Goal: Entertainment & Leisure: Consume media (video, audio)

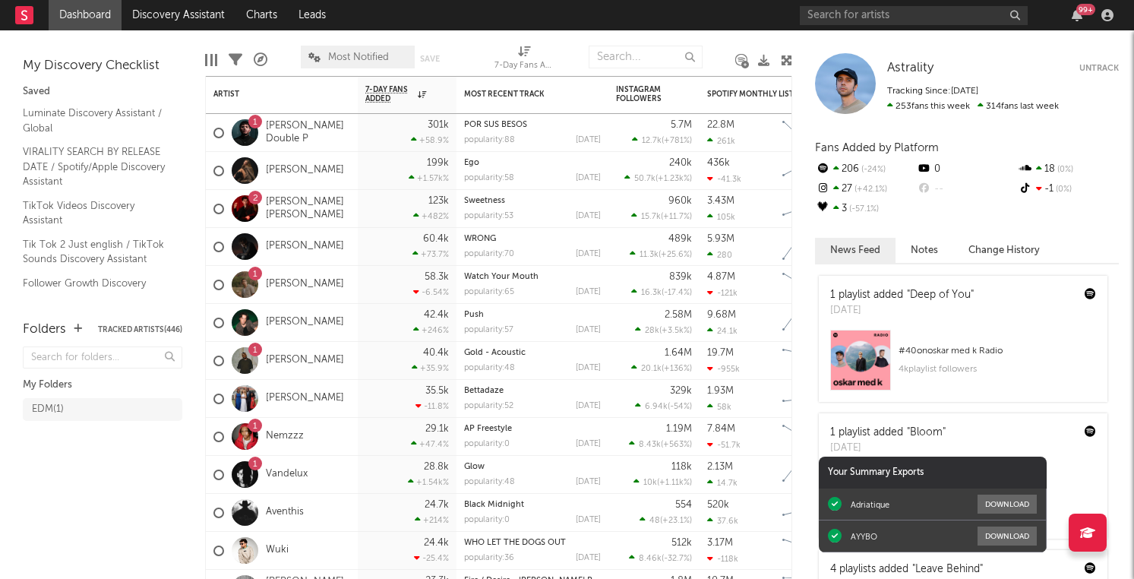
scroll to position [268, 0]
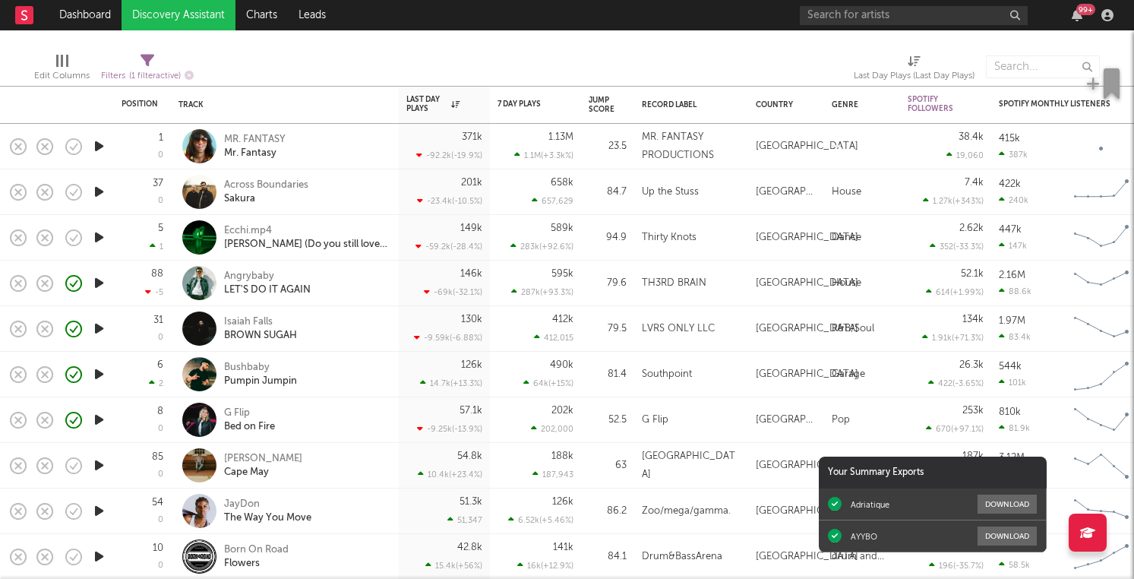
click at [99, 473] on icon "button" at bounding box center [99, 465] width 16 height 19
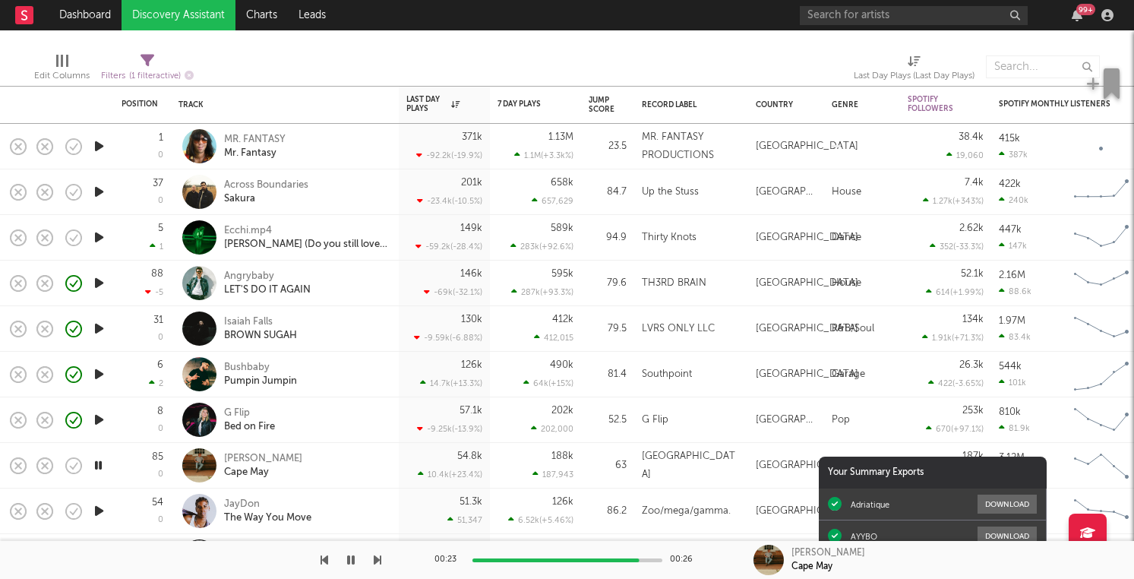
click at [655, 58] on div at bounding box center [689, 67] width 308 height 38
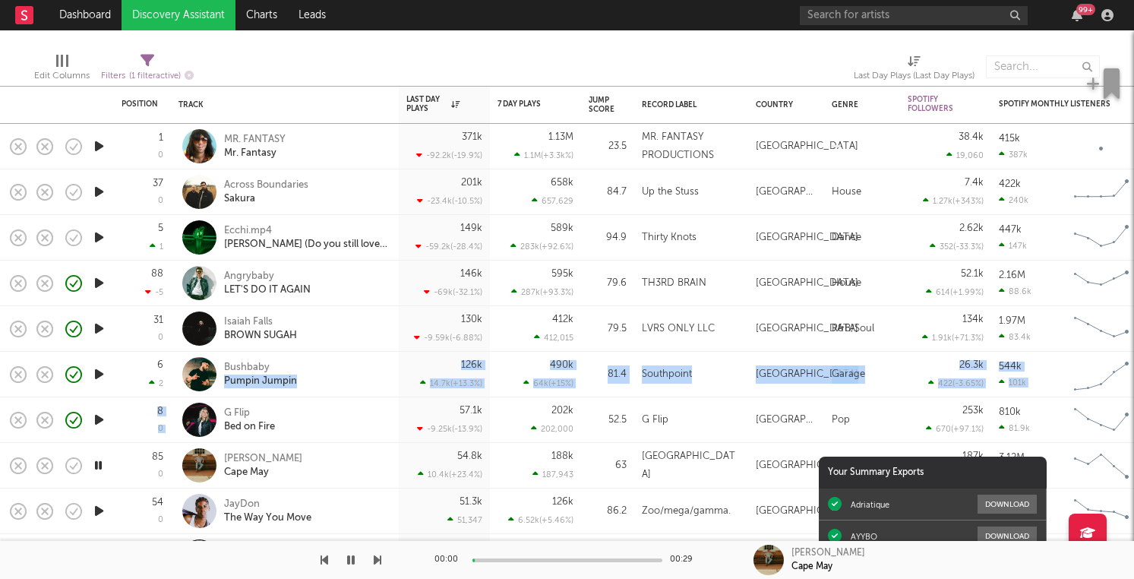
drag, startPoint x: 333, startPoint y: 379, endPoint x: 341, endPoint y: 400, distance: 22.6
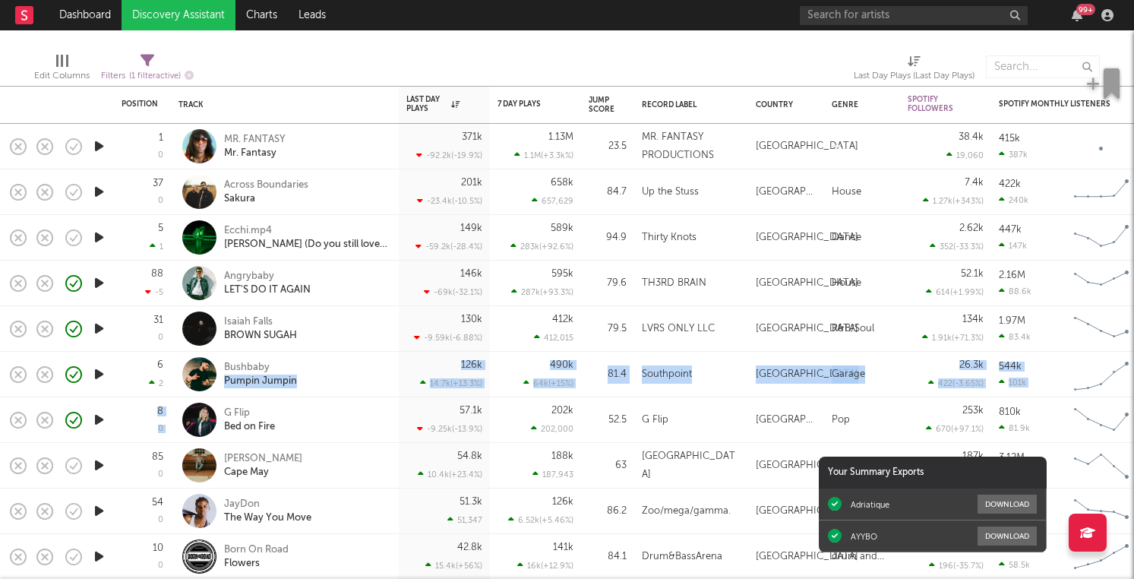
click at [660, 44] on div "Edit Columns Filters ( 1 filter active) Last Day Plays (Last Day Plays)" at bounding box center [567, 63] width 1134 height 46
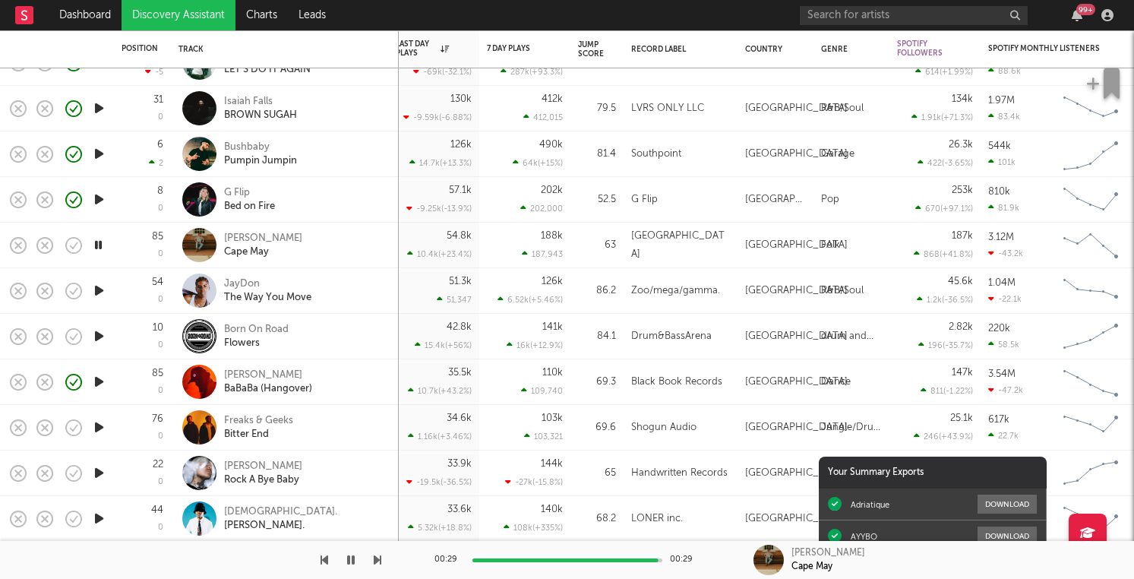
click at [99, 294] on icon "button" at bounding box center [99, 290] width 16 height 19
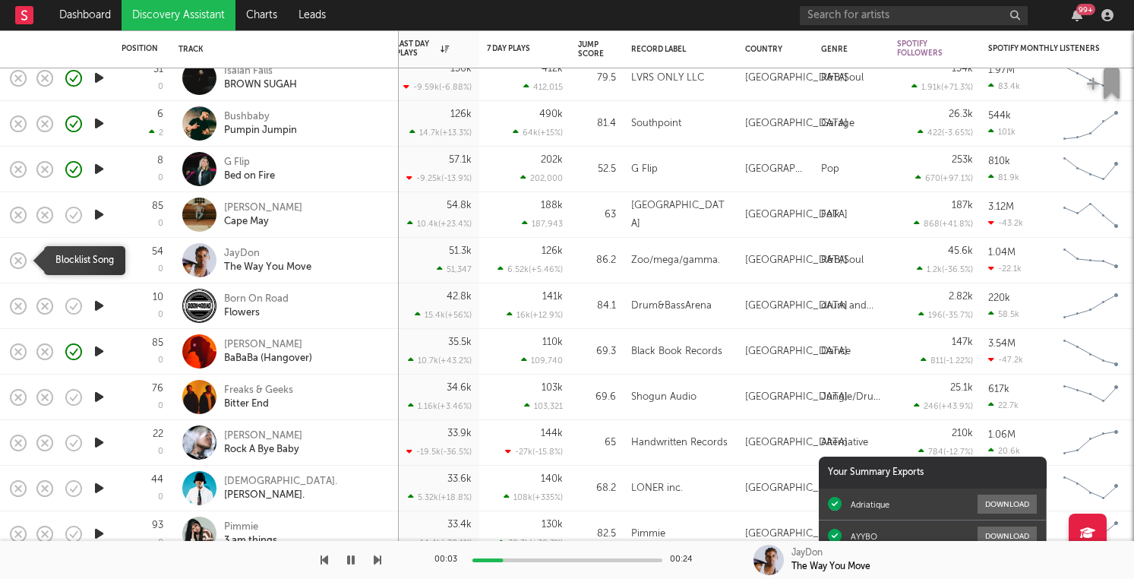
click at [16, 260] on icon "button" at bounding box center [18, 260] width 21 height 21
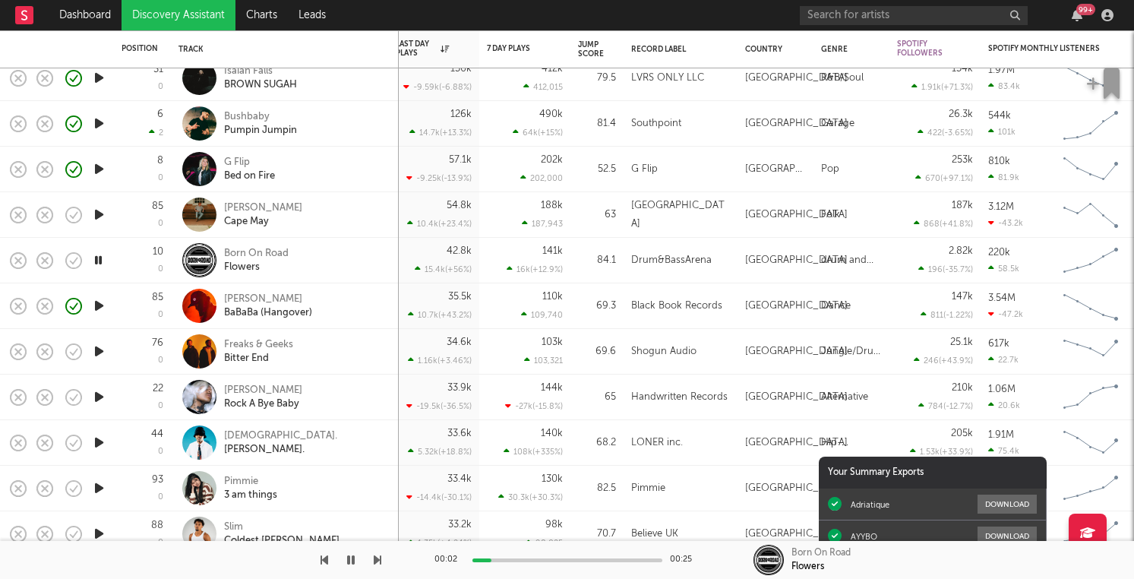
click at [93, 352] on icon "button" at bounding box center [99, 351] width 16 height 19
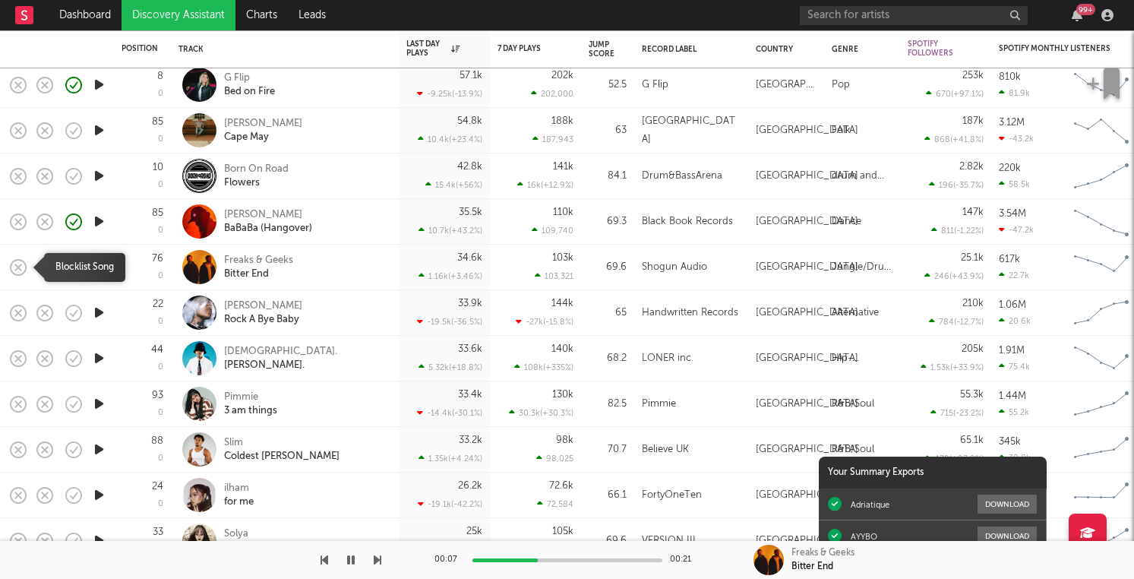
click at [24, 266] on icon "button" at bounding box center [18, 267] width 21 height 21
